Goal: Task Accomplishment & Management: Use online tool/utility

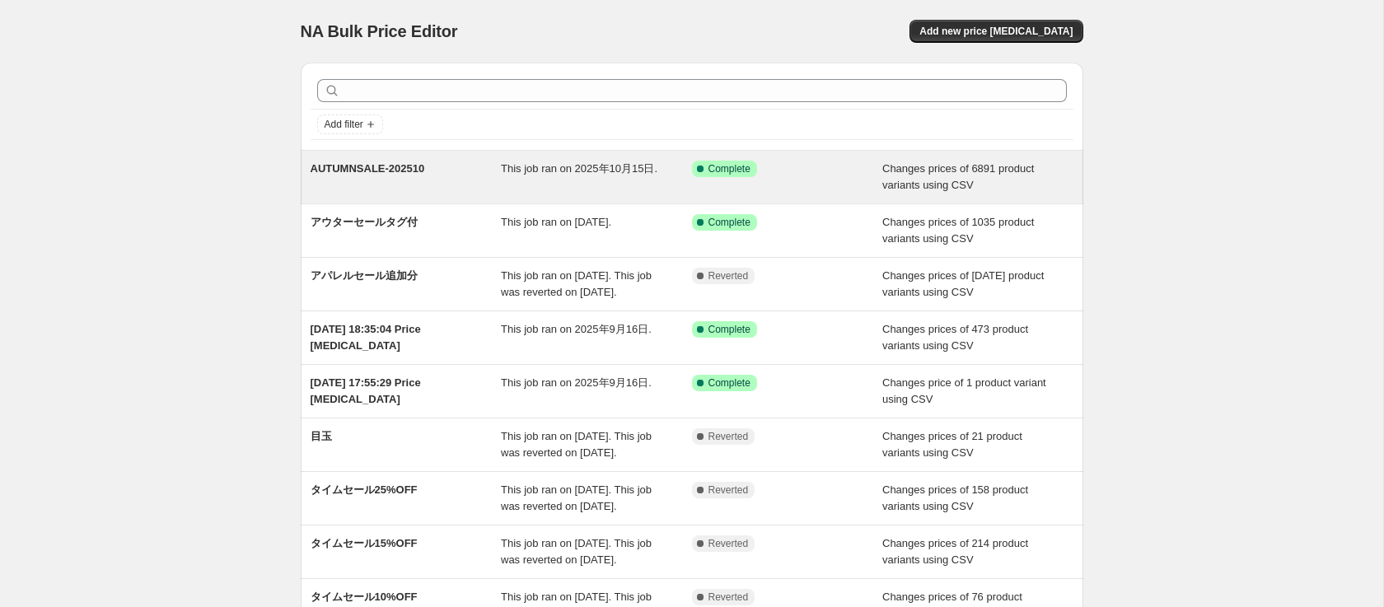
click at [360, 182] on div "AUTUMNSALE-202510" at bounding box center [406, 177] width 191 height 33
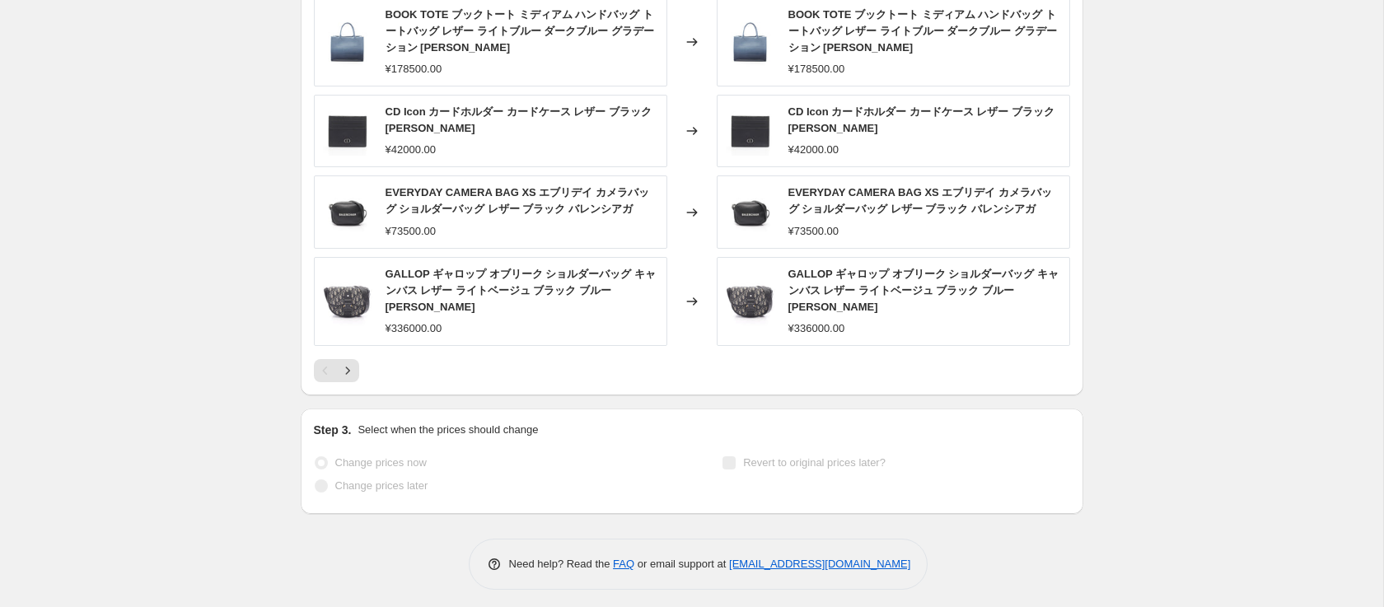
scroll to position [919, 0]
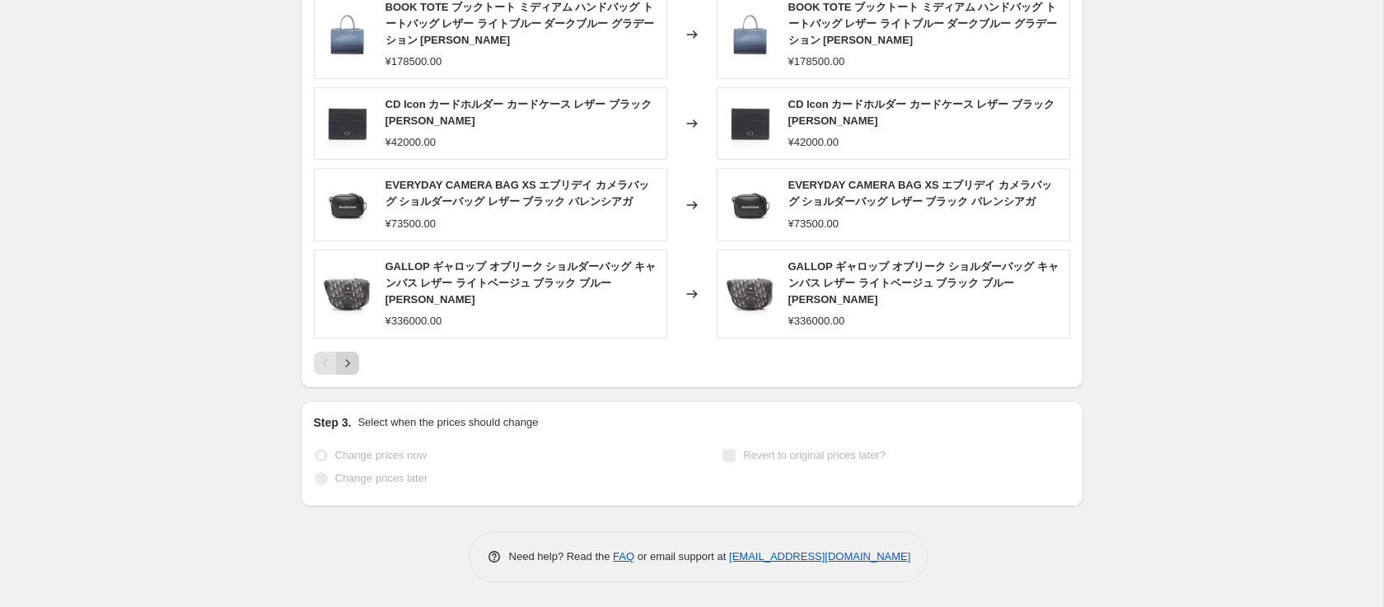
click at [354, 366] on icon "Next" at bounding box center [347, 363] width 16 height 16
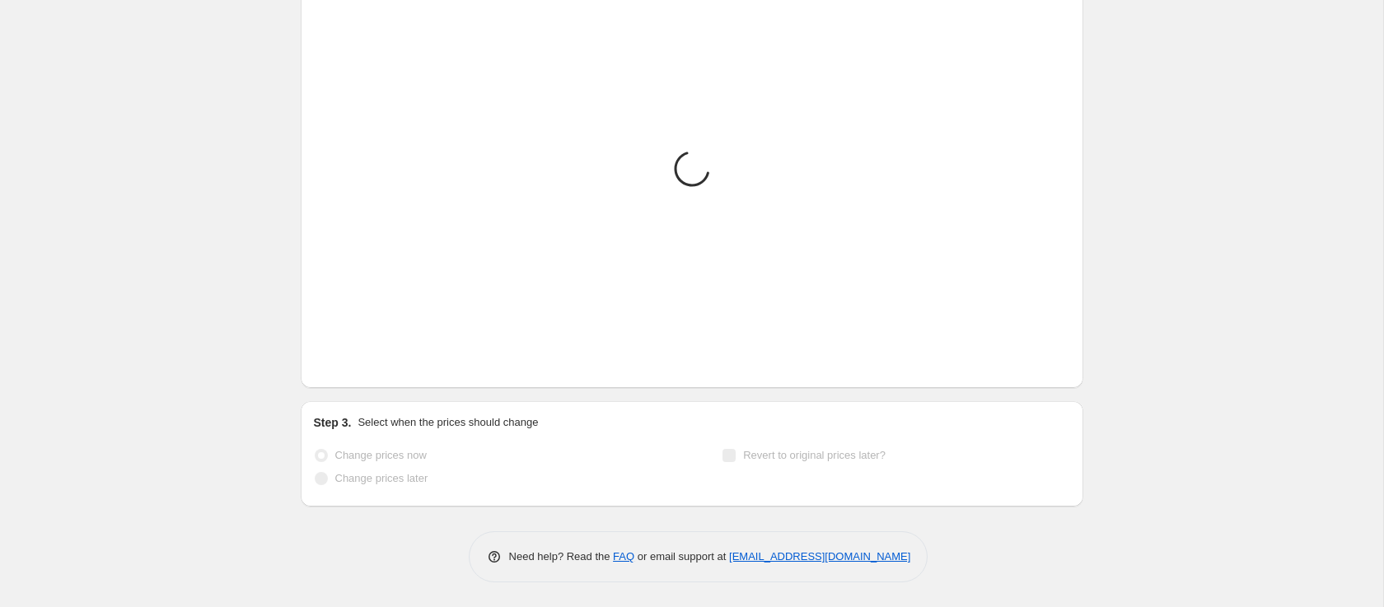
scroll to position [902, 0]
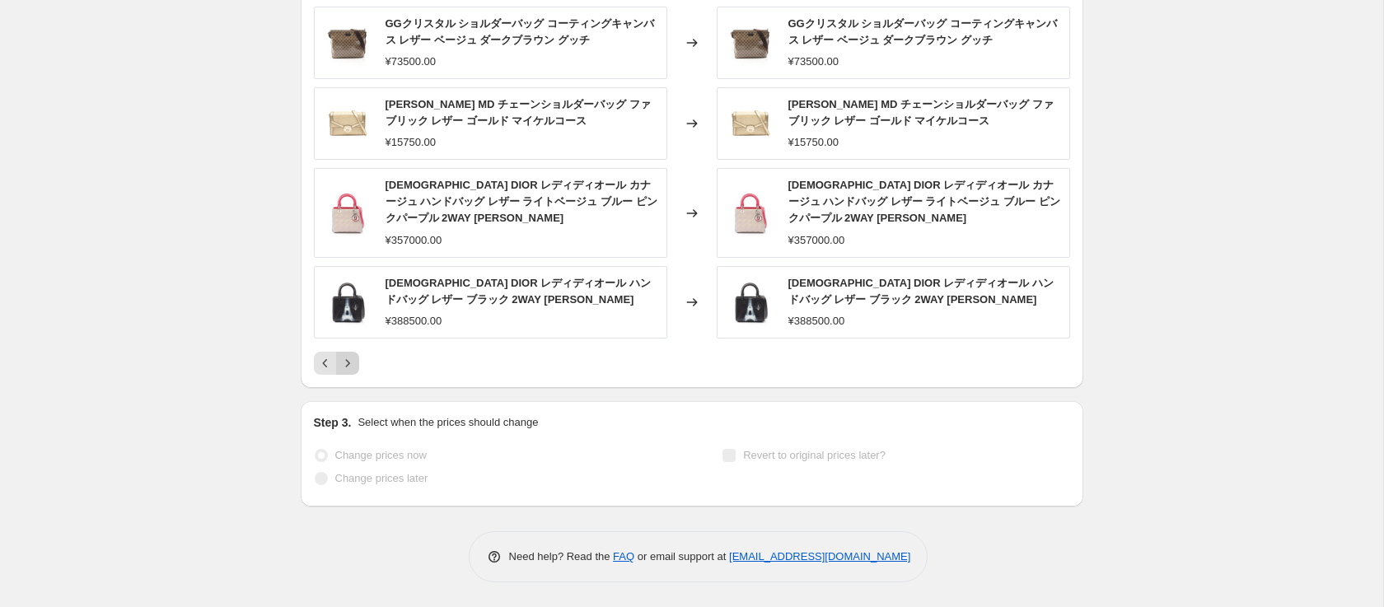
click at [350, 361] on icon "Next" at bounding box center [347, 363] width 16 height 16
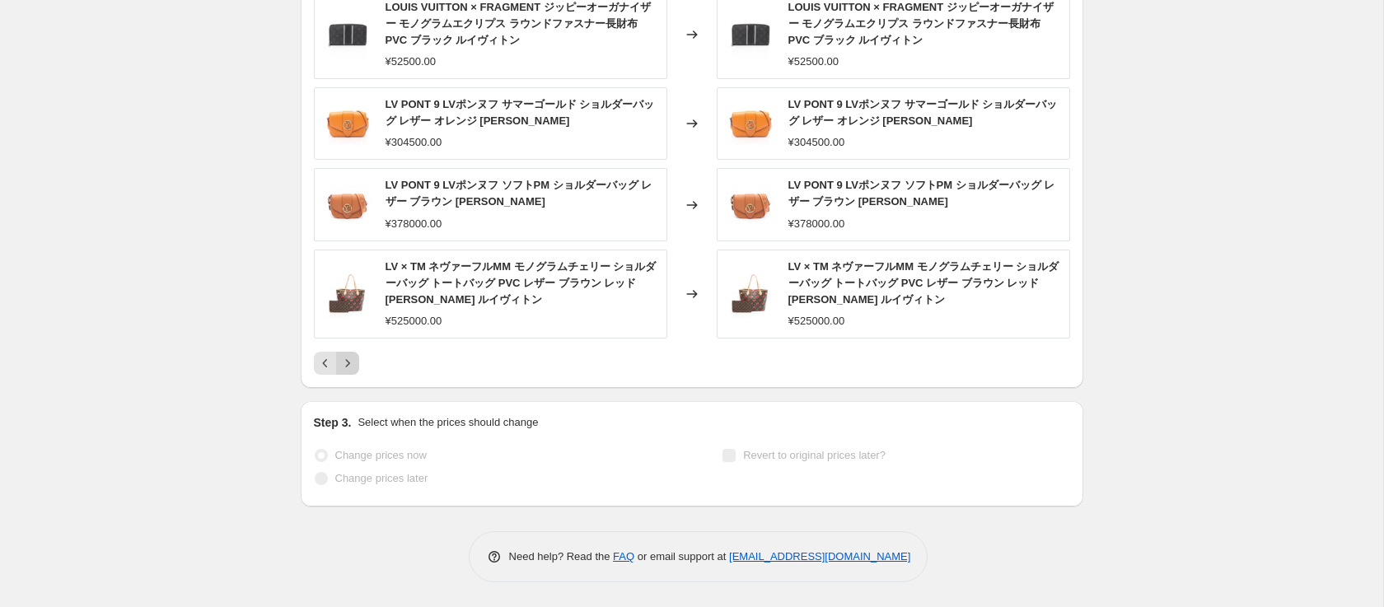
click at [350, 361] on icon "Next" at bounding box center [347, 363] width 16 height 16
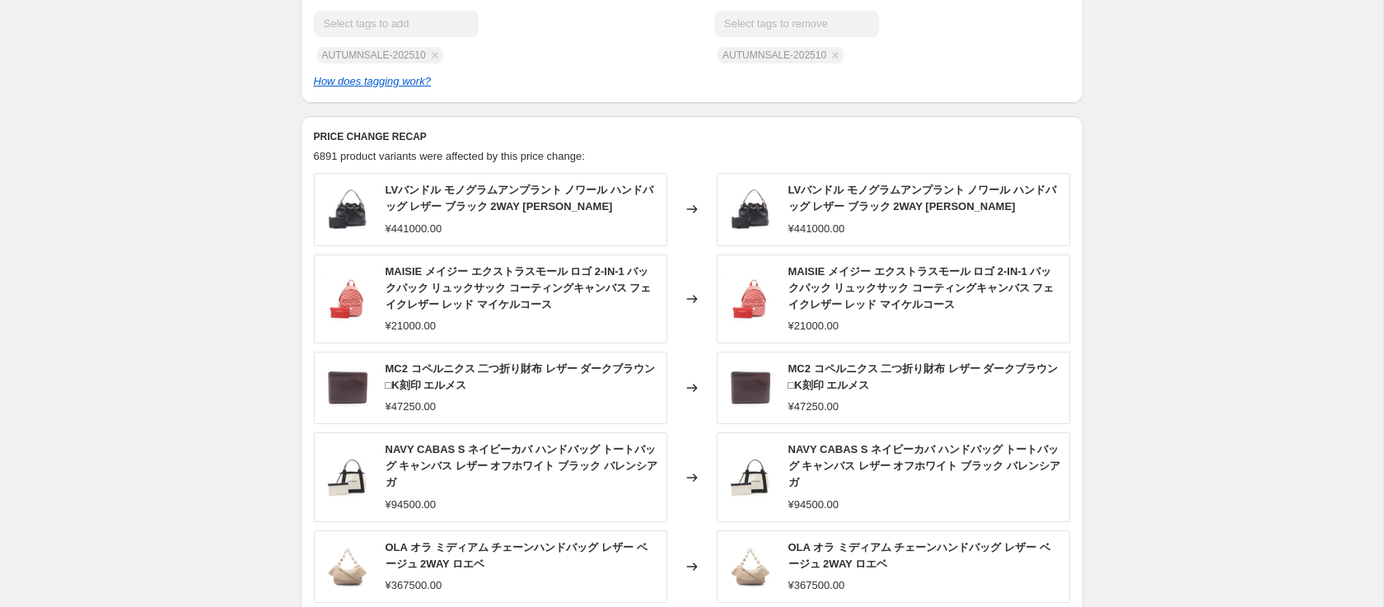
scroll to position [630, 0]
